Goal: Task Accomplishment & Management: Complete application form

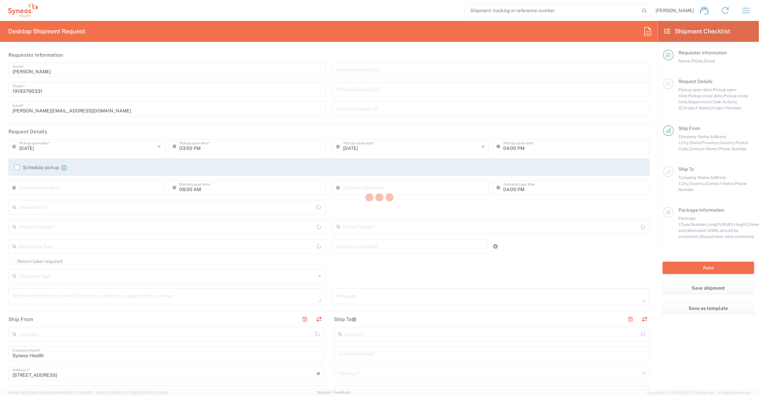
type input "[US_STATE]"
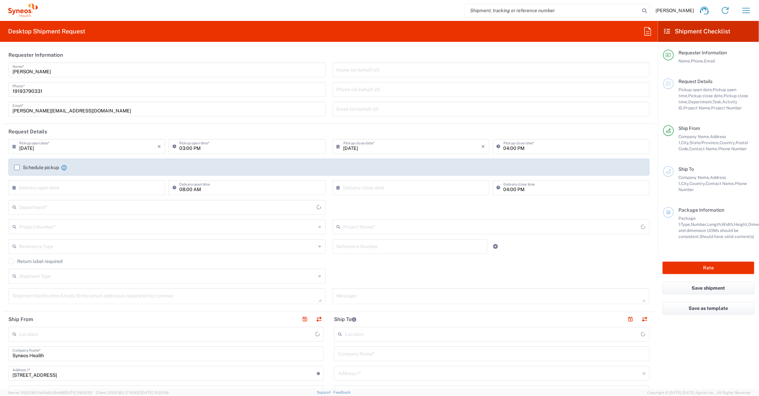
type input "[GEOGRAPHIC_DATA]"
drag, startPoint x: 45, startPoint y: 109, endPoint x: -13, endPoint y: 109, distance: 57.3
click at [0, 109] on html "[PERSON_NAME] Home Shipment estimator Shipment tracking Desktop shipment reques…" at bounding box center [379, 198] width 759 height 396
type input "6156"
type input "[PERSON_NAME][EMAIL_ADDRESS][PERSON_NAME][DOMAIN_NAME]"
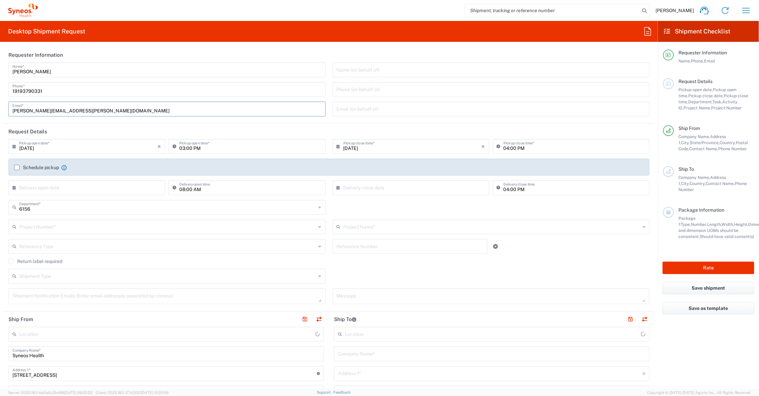
type input "Syneos Health Communications-[GEOGRAPHIC_DATA] [GEOGRAPHIC_DATA]"
type input "[PERSON_NAME][EMAIL_ADDRESS][PERSON_NAME][DOMAIN_NAME]"
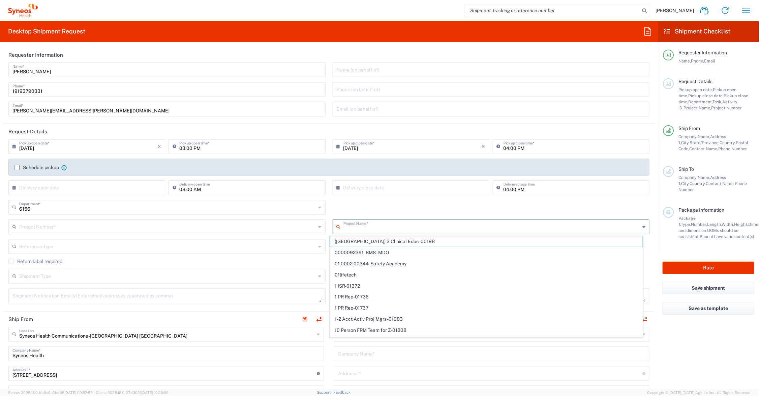
click at [354, 226] on input "text" at bounding box center [492, 226] width 297 height 12
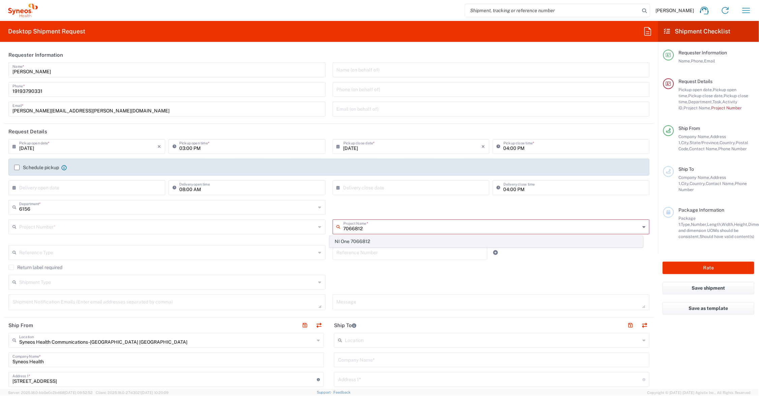
click at [363, 238] on span "NI One 7066812" at bounding box center [486, 241] width 313 height 10
type input "NI One 7066812"
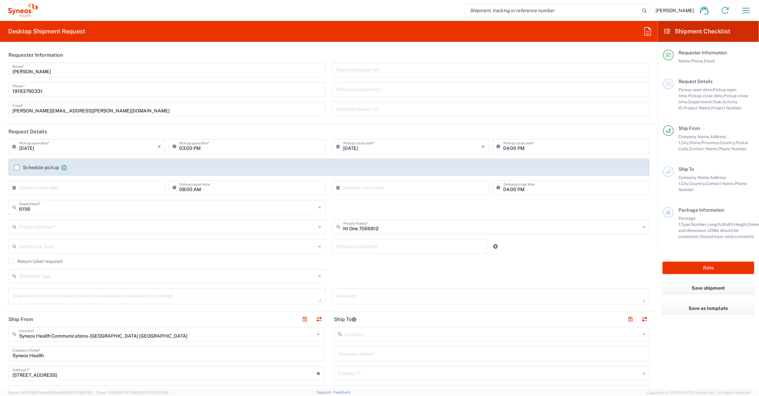
type input "7066812"
click at [83, 274] on input "text" at bounding box center [167, 275] width 297 height 12
click at [60, 289] on span "Batch" at bounding box center [165, 290] width 313 height 10
type input "Batch"
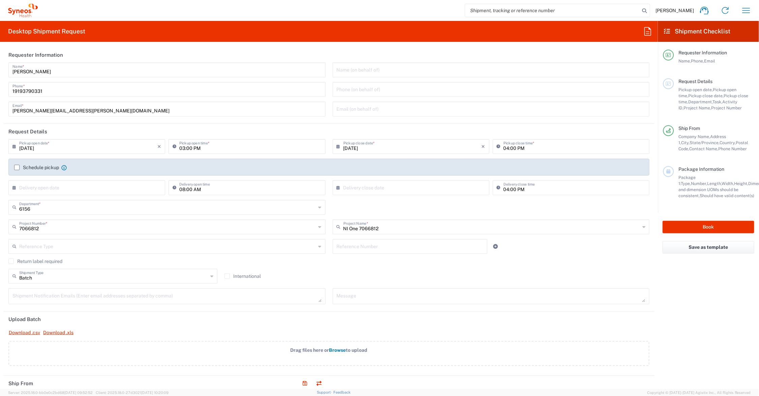
click at [334, 349] on span "Browse" at bounding box center [337, 349] width 17 height 5
click at [0, 0] on input "Drag files here or Browse to upload" at bounding box center [0, 0] width 0 height 0
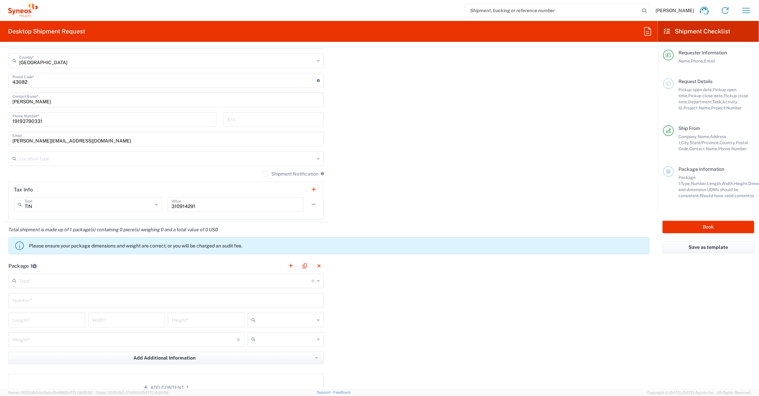
scroll to position [506, 0]
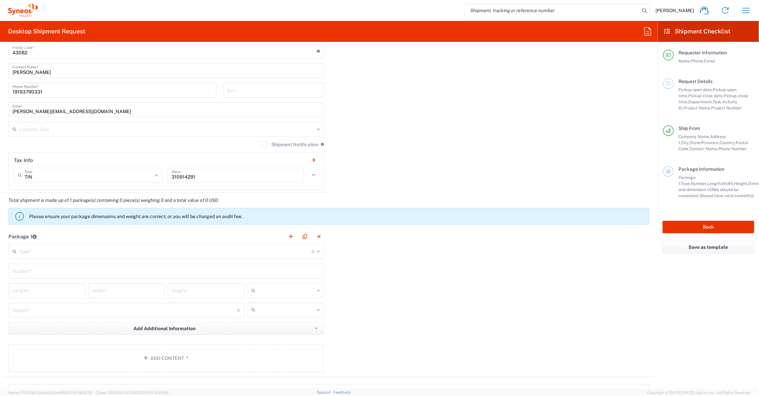
click at [39, 248] on input "text" at bounding box center [165, 251] width 292 height 12
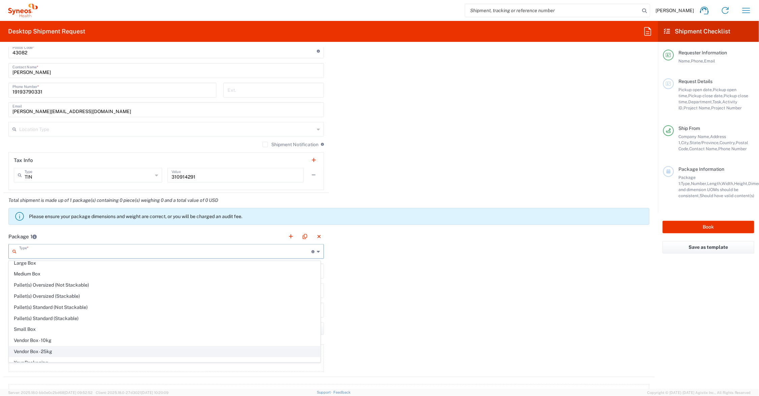
scroll to position [22, 0]
click at [46, 358] on span "Your Packaging" at bounding box center [164, 356] width 311 height 10
type input "Your Packaging"
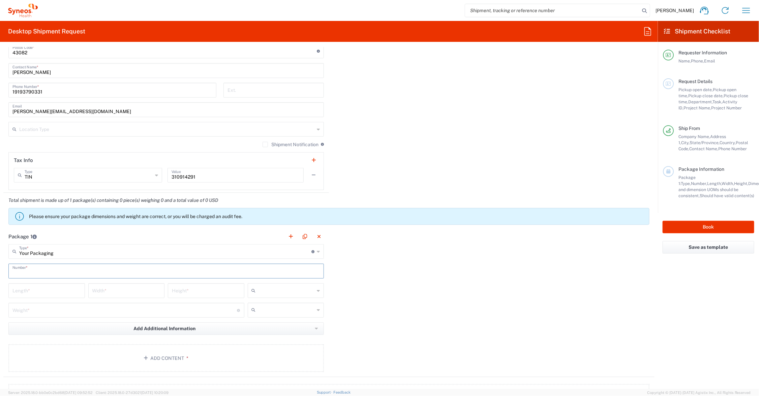
click at [41, 270] on input "text" at bounding box center [165, 270] width 307 height 12
type input "1"
click at [52, 289] on input "number" at bounding box center [46, 290] width 68 height 12
type input "21"
type input "15"
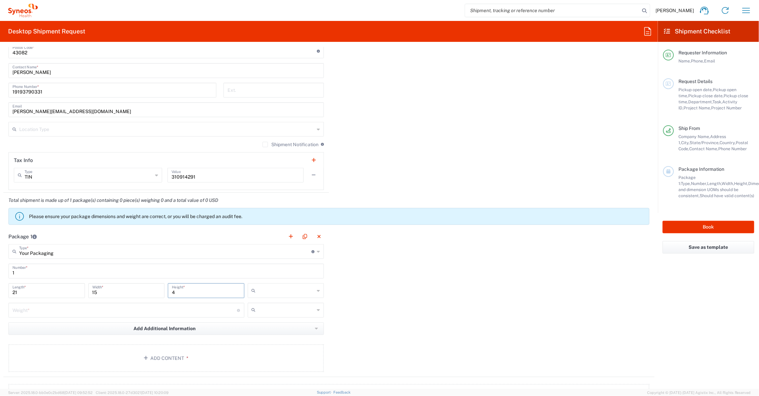
type input "4"
click at [54, 309] on input "number" at bounding box center [124, 309] width 225 height 12
type input "6"
click at [260, 287] on input "text" at bounding box center [287, 290] width 56 height 11
click at [261, 325] on span "in" at bounding box center [283, 327] width 74 height 10
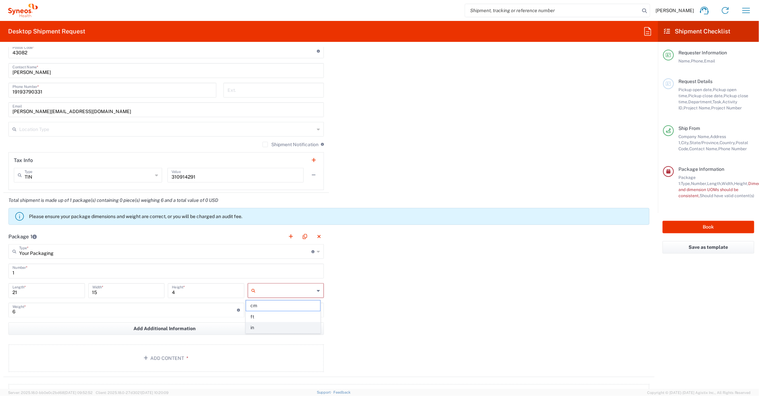
type input "in"
click at [266, 310] on input "text" at bounding box center [287, 309] width 56 height 11
click at [267, 335] on span "lbs" at bounding box center [283, 336] width 74 height 10
type input "lbs"
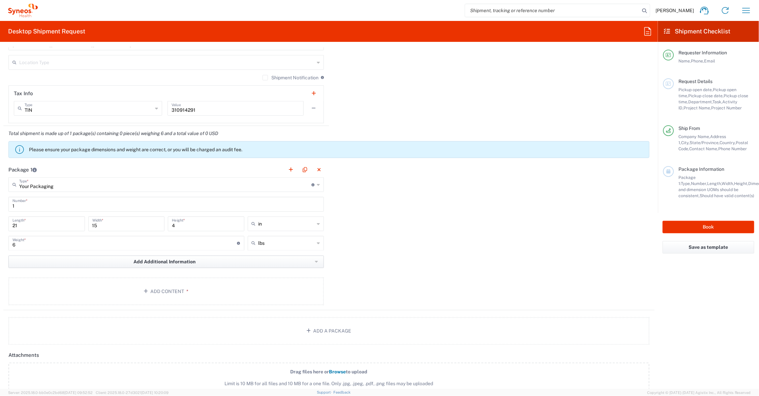
scroll to position [590, 0]
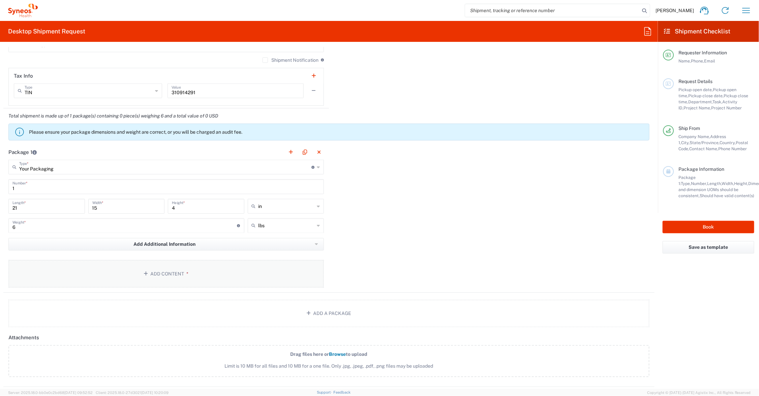
click at [166, 272] on button "Add Content *" at bounding box center [166, 274] width 316 height 28
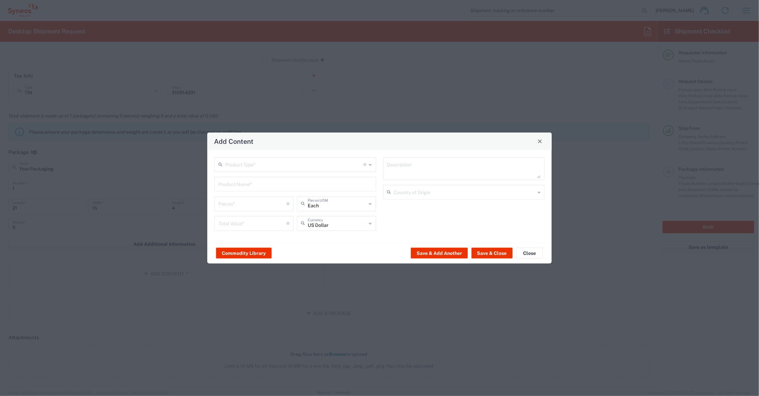
click at [259, 165] on input "text" at bounding box center [294, 164] width 139 height 12
click at [254, 178] on span "Documents" at bounding box center [295, 179] width 160 height 10
type input "Documents"
type input "1"
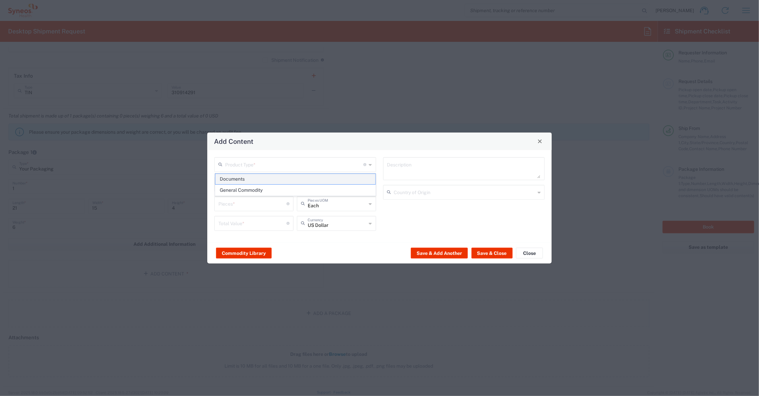
type input "1"
type textarea "Documents"
click at [191, 205] on div "Add Content Documents Product Type * Document: Paper document generated interna…" at bounding box center [379, 198] width 759 height 396
type input "4"
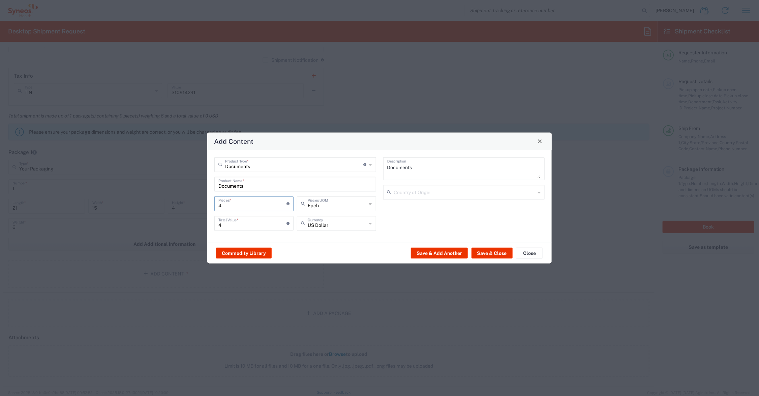
type input "40"
drag, startPoint x: 226, startPoint y: 224, endPoint x: 213, endPoint y: 224, distance: 12.8
click at [213, 224] on div "40 Total Value * Total value of all the pieces" at bounding box center [254, 225] width 83 height 20
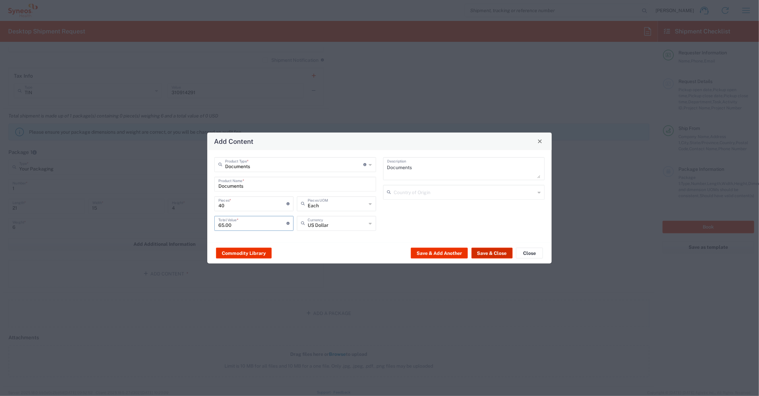
type input "65.00"
click at [494, 250] on button "Save & Close" at bounding box center [492, 252] width 41 height 11
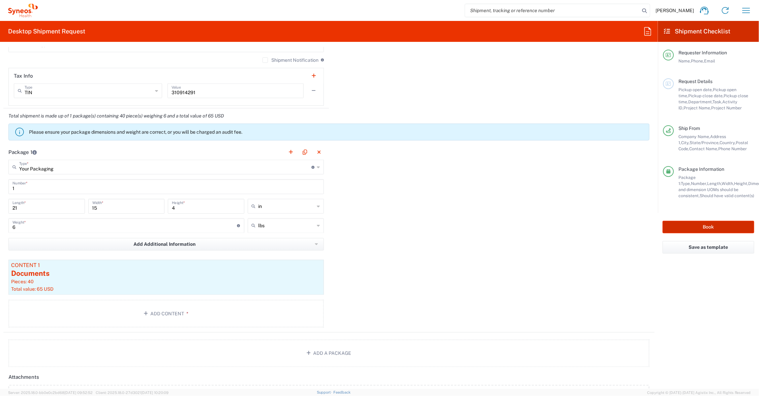
click at [678, 226] on button "Book" at bounding box center [709, 227] width 92 height 12
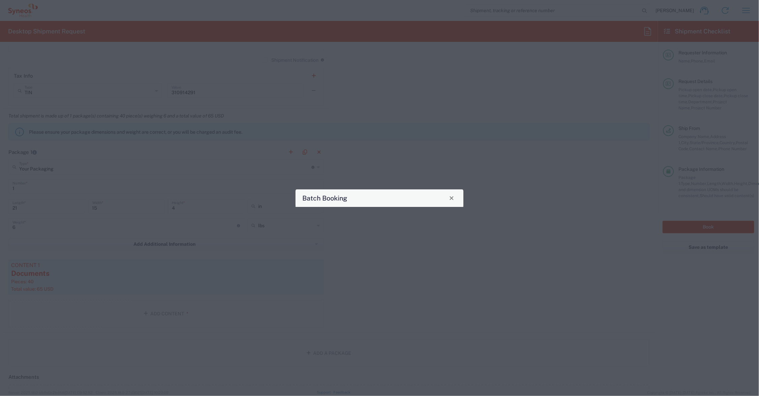
type input "NI One 7066812"
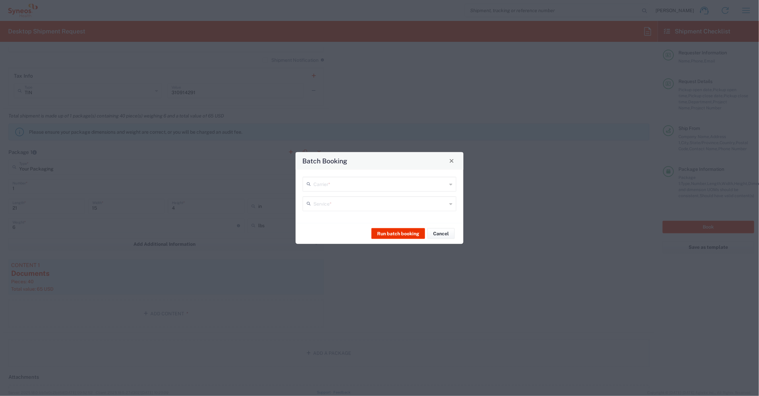
click at [352, 186] on input "text" at bounding box center [381, 183] width 134 height 12
click at [338, 211] on span "UPS" at bounding box center [379, 209] width 152 height 10
type input "UPS"
click at [333, 201] on input "text" at bounding box center [381, 203] width 134 height 12
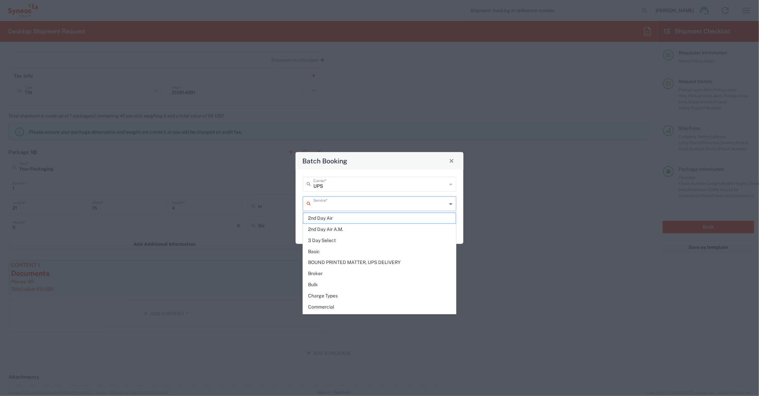
click at [331, 216] on span "2nd Day Air" at bounding box center [379, 218] width 152 height 10
type input "2nd Day Air"
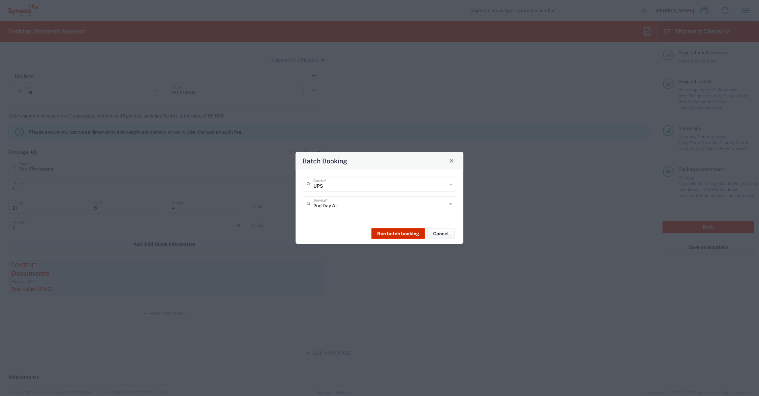
click at [400, 232] on button "Run batch booking" at bounding box center [399, 233] width 54 height 11
